Goal: Complete application form

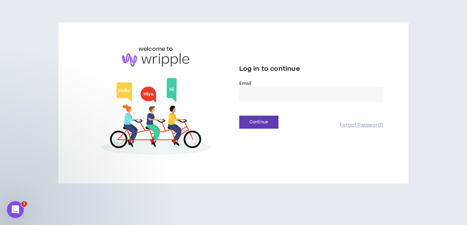
click at [244, 90] on input "email" at bounding box center [311, 93] width 144 height 15
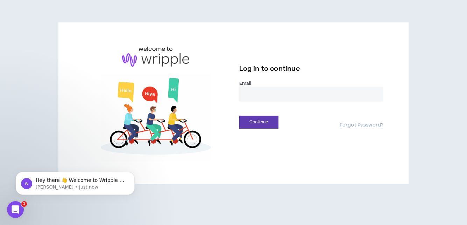
type input "**********"
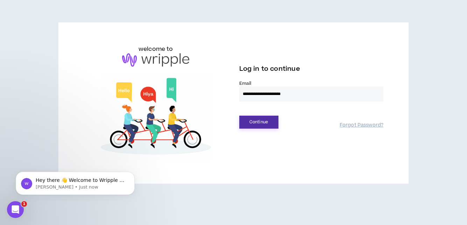
click at [258, 122] on button "Continue" at bounding box center [258, 121] width 39 height 13
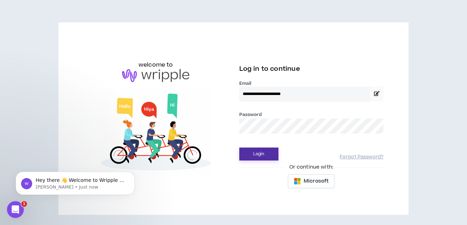
click at [271, 151] on button "Login" at bounding box center [258, 153] width 39 height 13
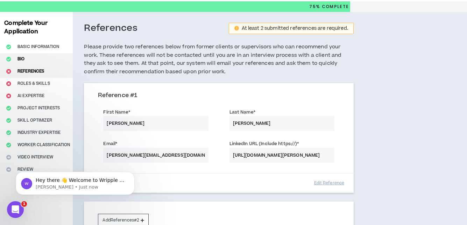
scroll to position [20, 0]
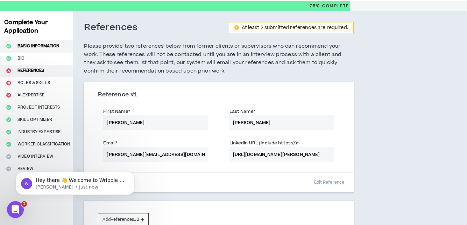
click at [32, 49] on button "Basic Information" at bounding box center [36, 46] width 73 height 12
select select "*"
select select "US"
select select "*******"
select select "*"
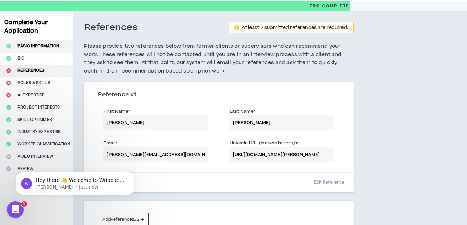
select select "**********"
select select "*****"
select select "**********"
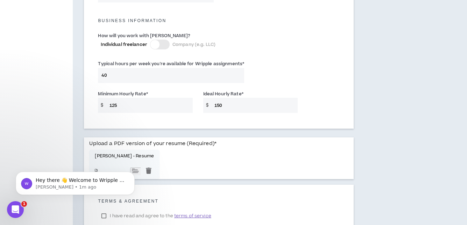
scroll to position [494, 0]
click at [178, 108] on input "125" at bounding box center [149, 104] width 87 height 15
drag, startPoint x: 113, startPoint y: 103, endPoint x: 148, endPoint y: 103, distance: 34.3
click at [142, 103] on input "125" at bounding box center [149, 104] width 87 height 15
type input "1"
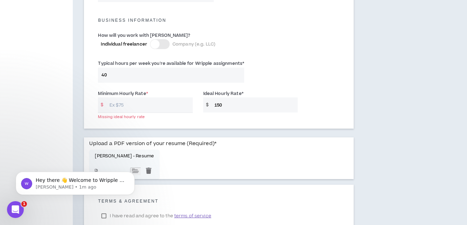
type input "6"
type input "96"
click at [231, 102] on input "150" at bounding box center [254, 104] width 87 height 15
drag, startPoint x: 229, startPoint y: 104, endPoint x: 218, endPoint y: 104, distance: 11.5
click at [218, 104] on input "150" at bounding box center [254, 104] width 87 height 15
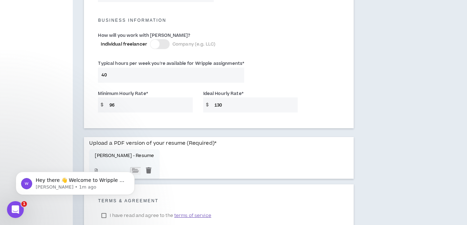
type input "130"
click at [123, 104] on input "96" at bounding box center [149, 104] width 87 height 15
type input "9"
type input "100"
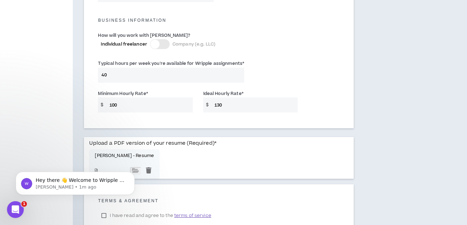
scroll to position [548, 0]
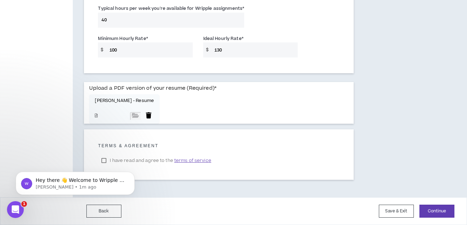
click at [143, 114] on div at bounding box center [148, 116] width 10 height 8
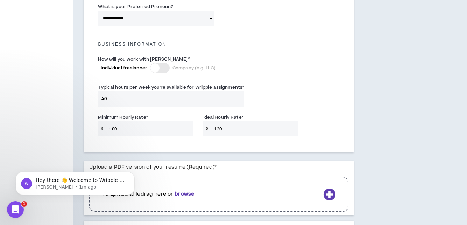
scroll to position [486, 0]
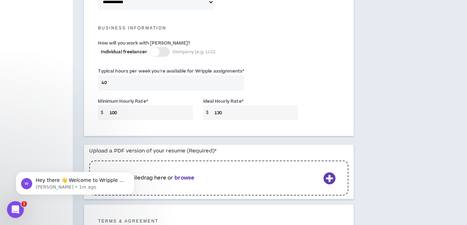
click at [169, 53] on div at bounding box center [160, 52] width 20 height 10
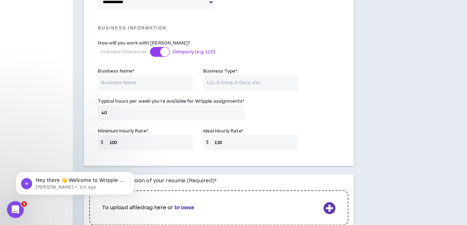
click at [169, 53] on label "Individual freelancer Company (e.g. LLC)" at bounding box center [177, 52] width 152 height 10
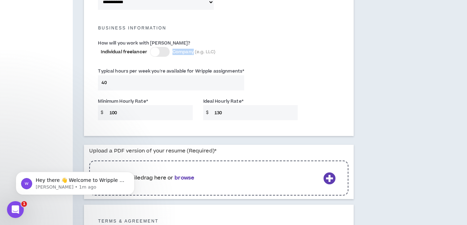
click at [169, 53] on div at bounding box center [160, 52] width 20 height 10
